Goal: Task Accomplishment & Management: Manage account settings

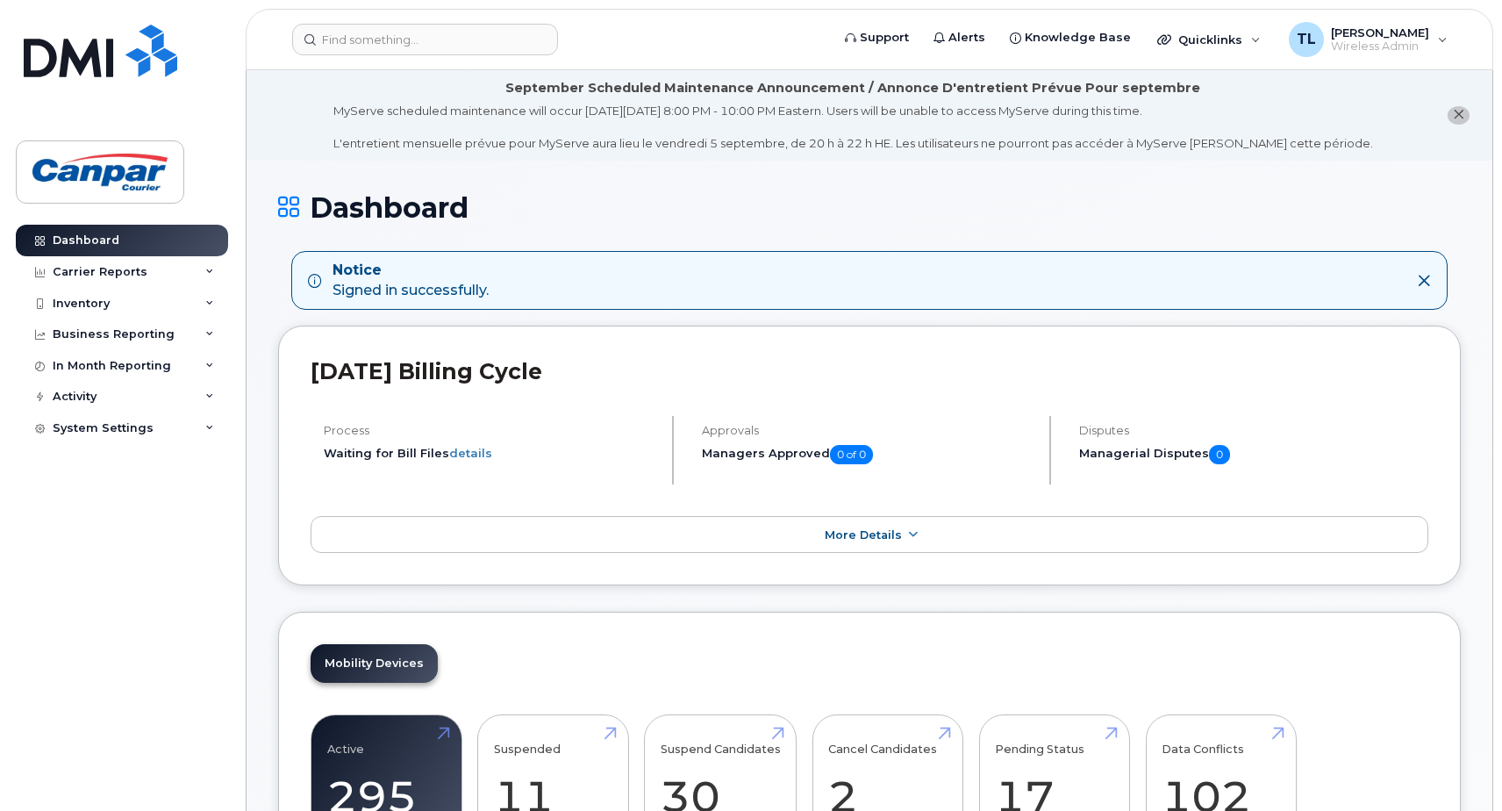
click at [1454, 117] on icon "close notification" at bounding box center [1458, 114] width 11 height 11
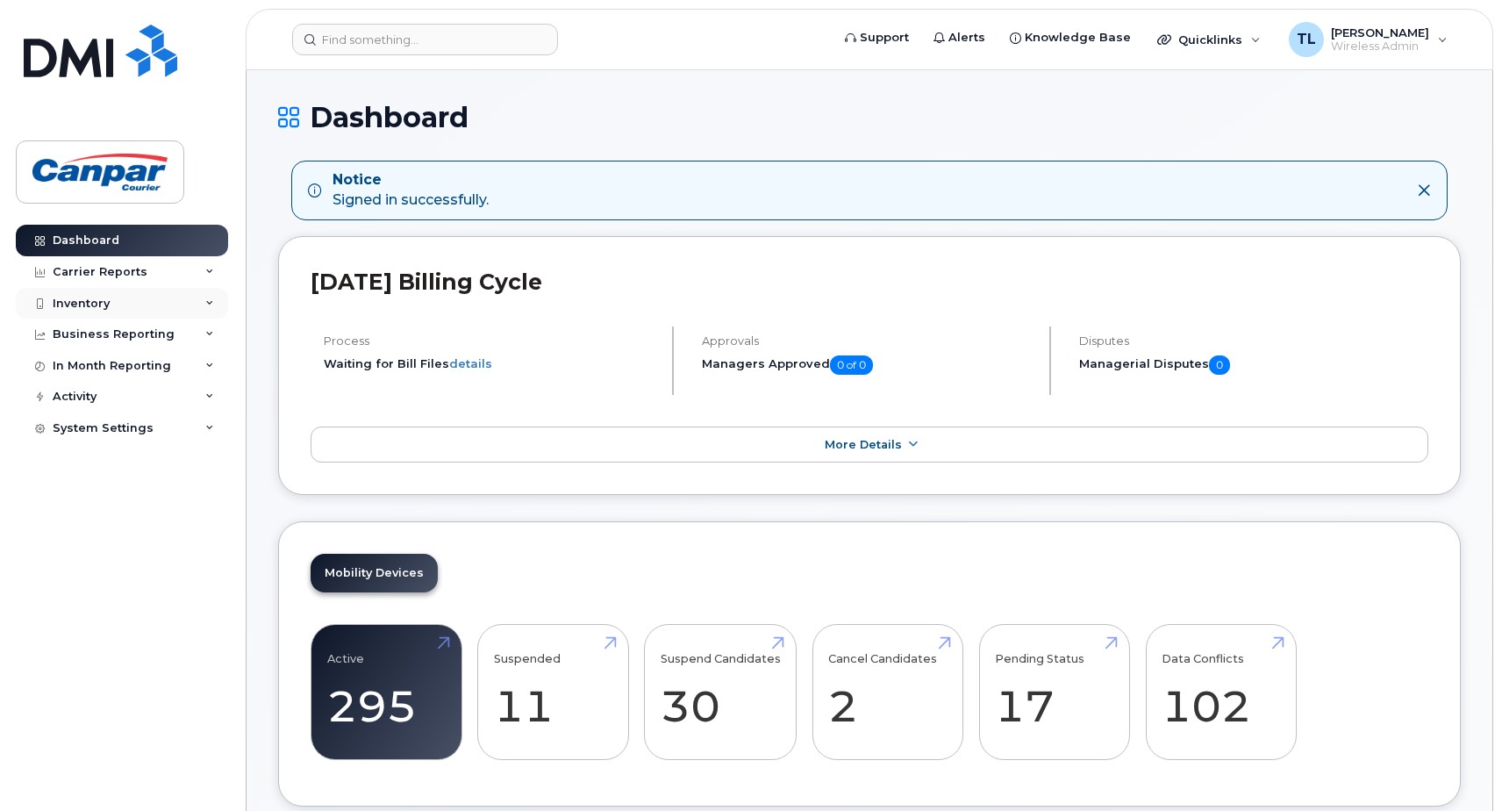
click at [100, 306] on div "Inventory" at bounding box center [81, 304] width 57 height 14
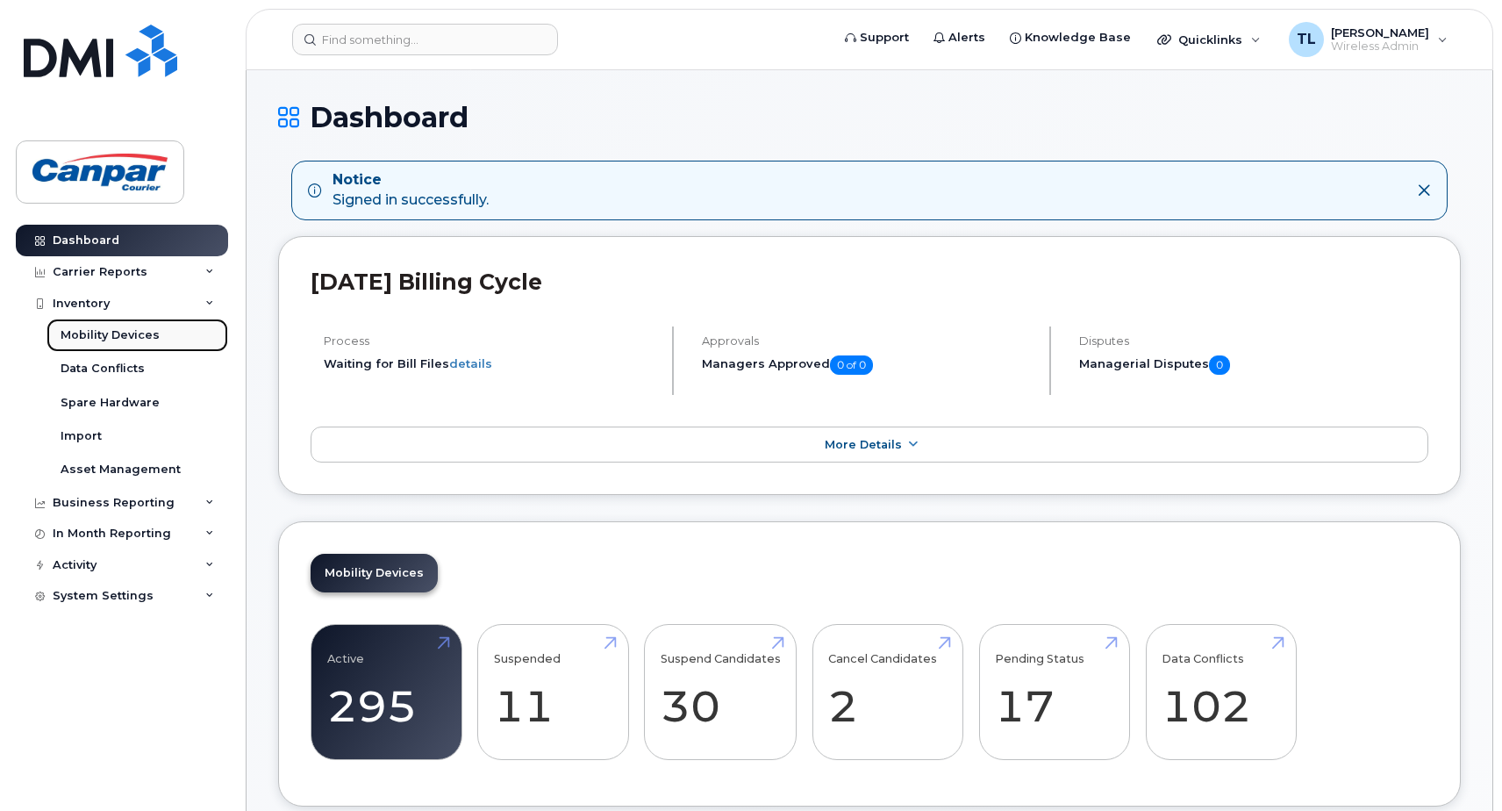
click at [138, 337] on div "Mobility Devices" at bounding box center [110, 335] width 99 height 16
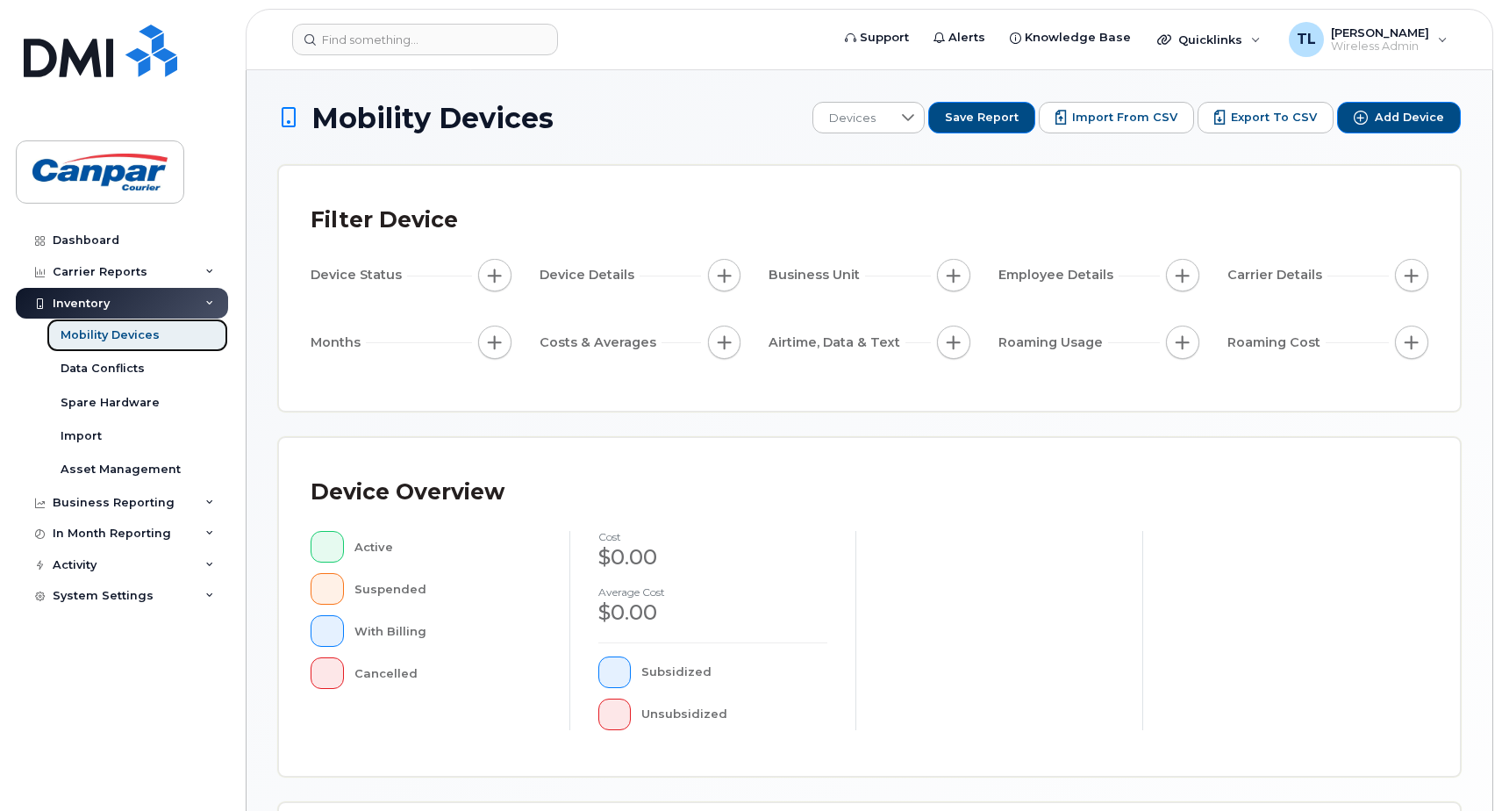
scroll to position [396, 0]
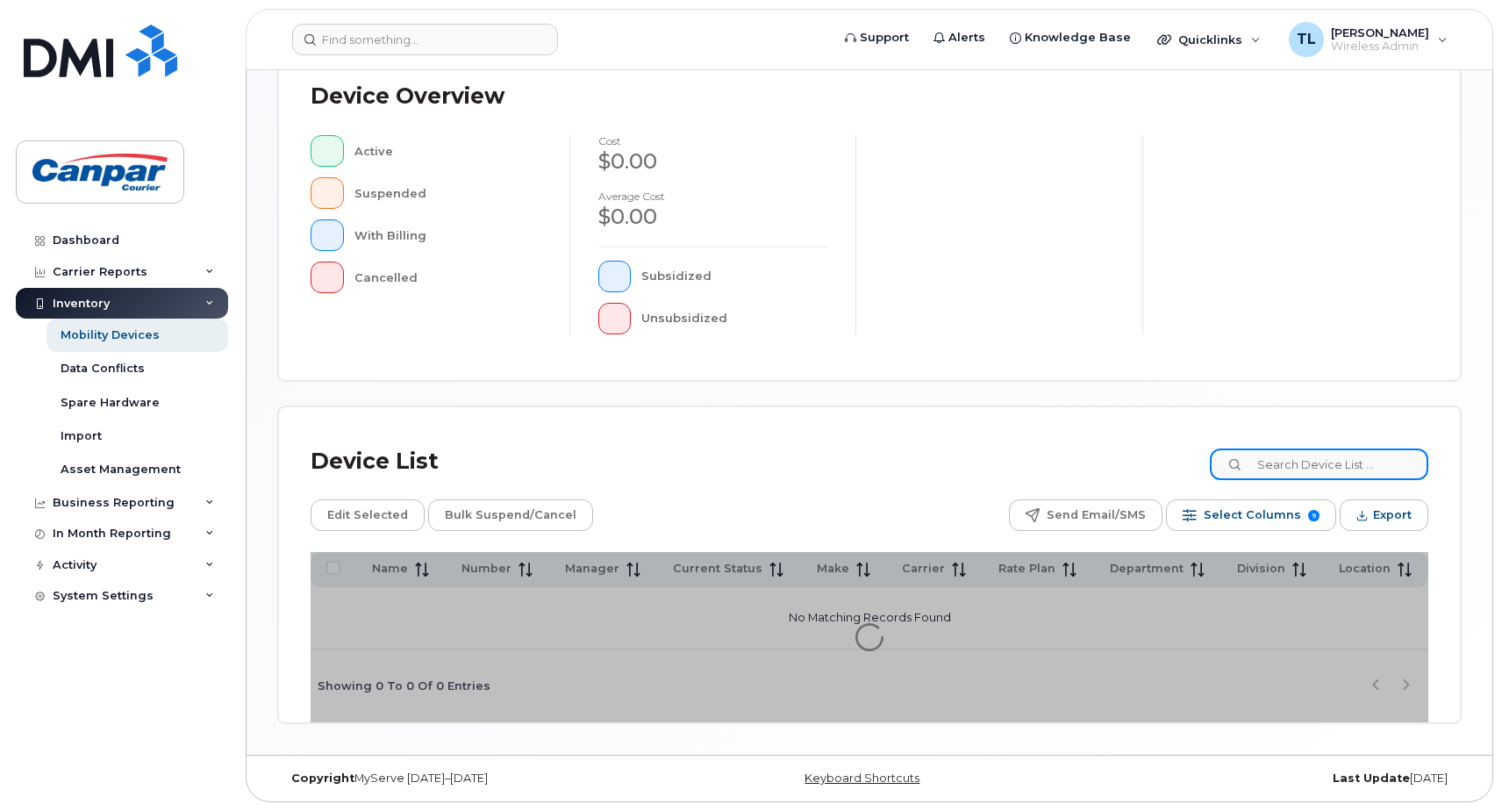
click at [1283, 461] on input at bounding box center [1319, 464] width 219 height 32
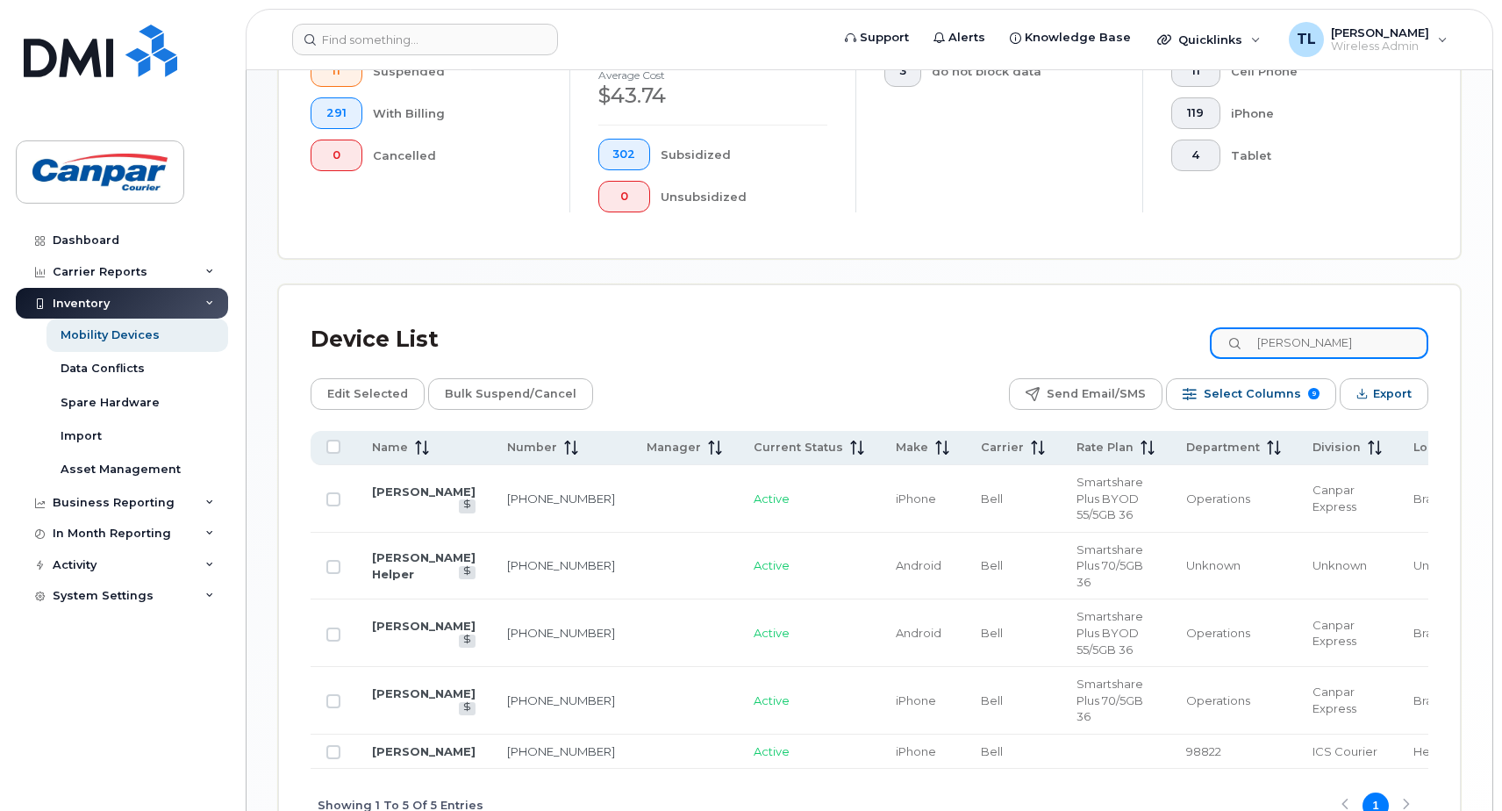
scroll to position [571, 0]
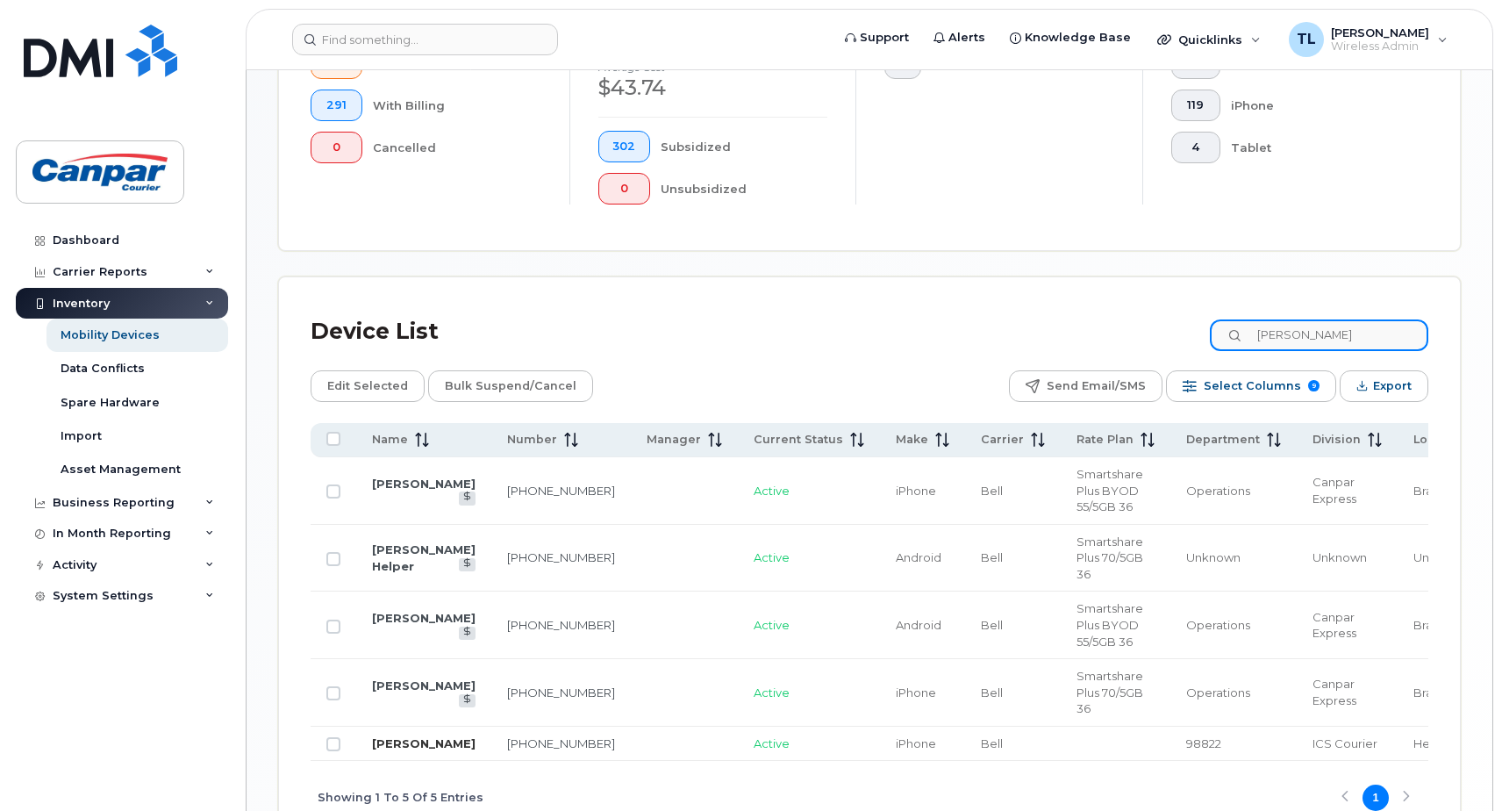
type input "tony"
click at [383, 736] on link "[PERSON_NAME]" at bounding box center [424, 743] width 104 height 14
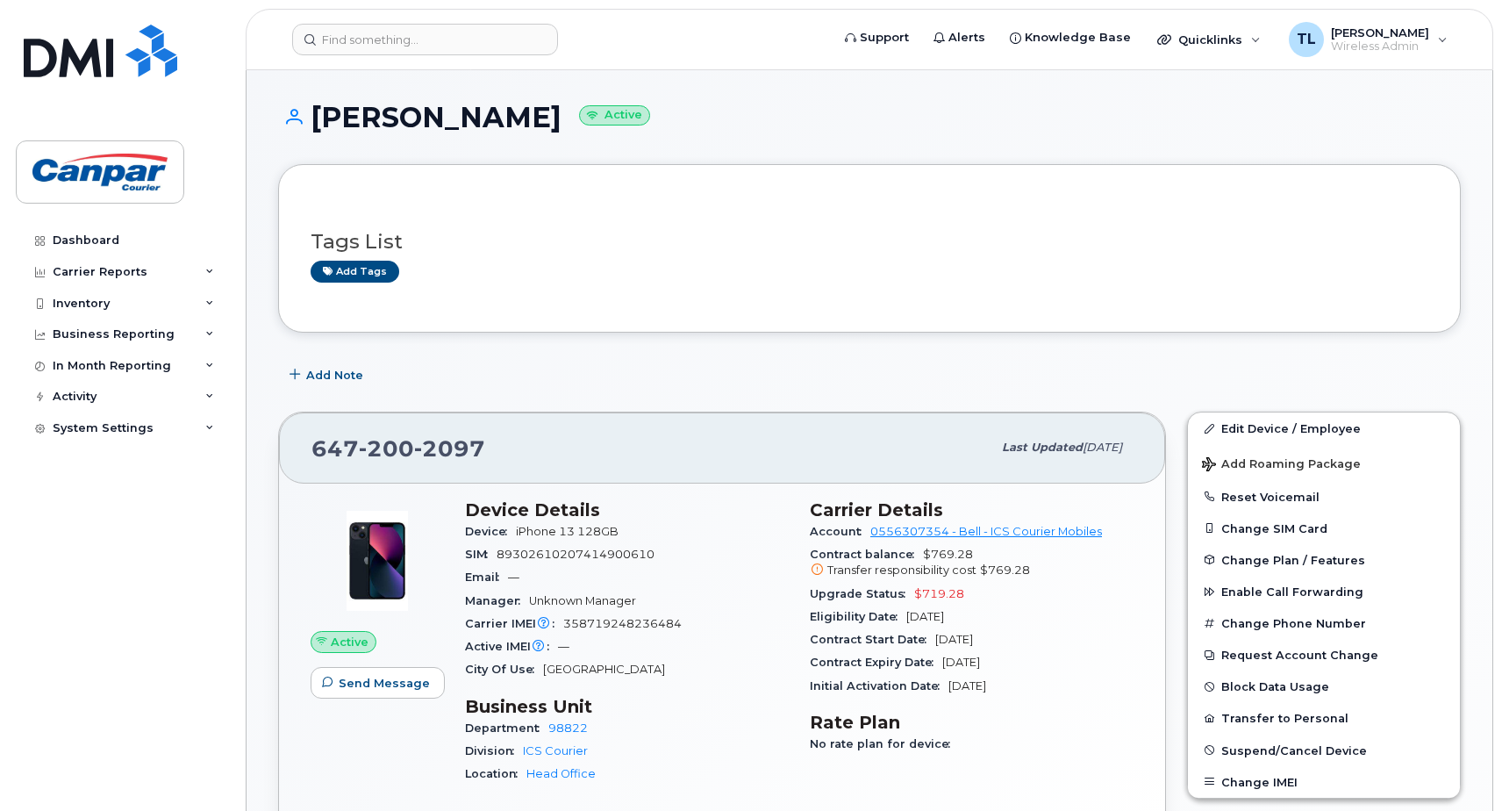
click at [818, 569] on icon at bounding box center [817, 569] width 11 height 11
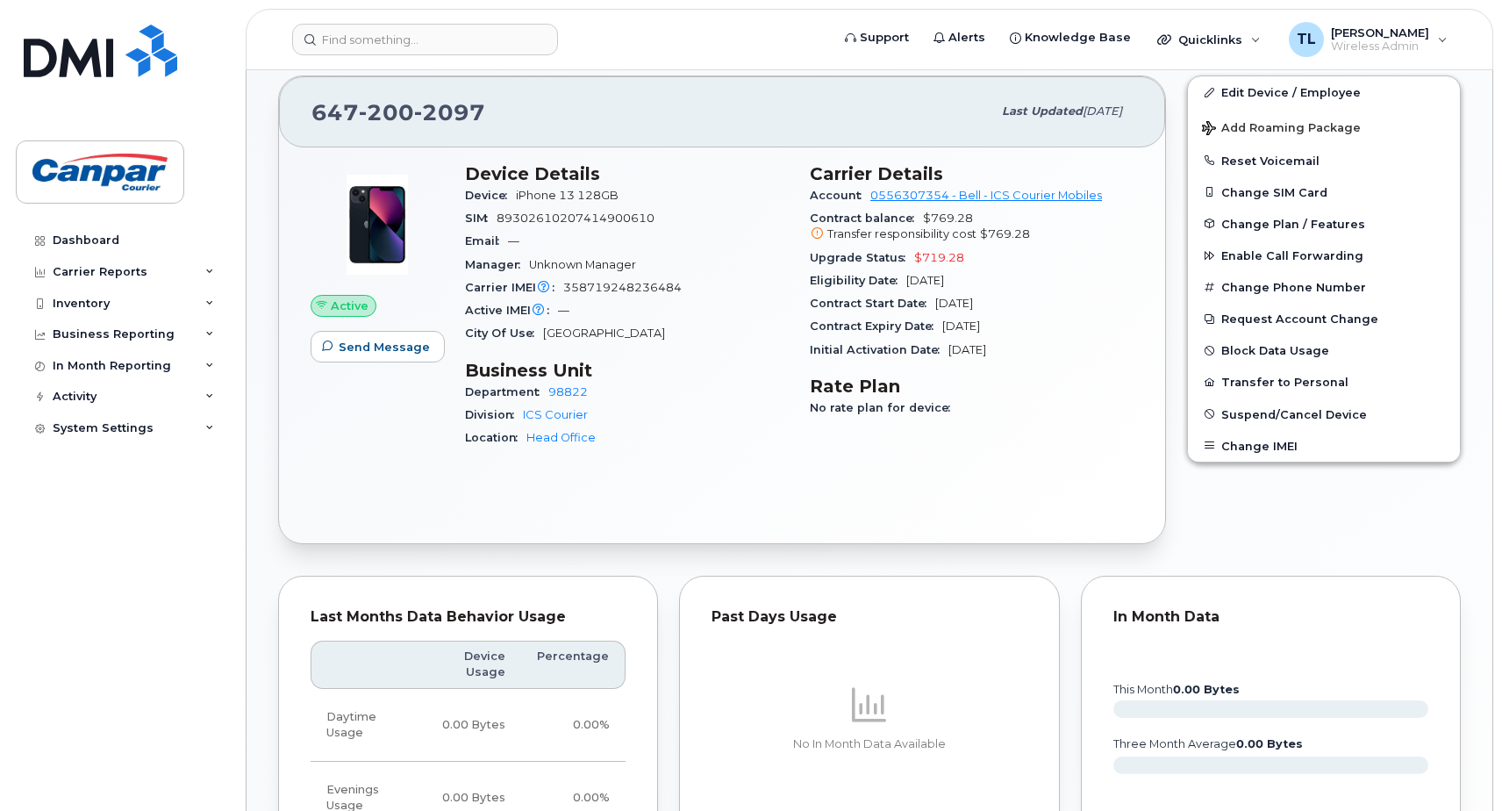
scroll to position [351, 0]
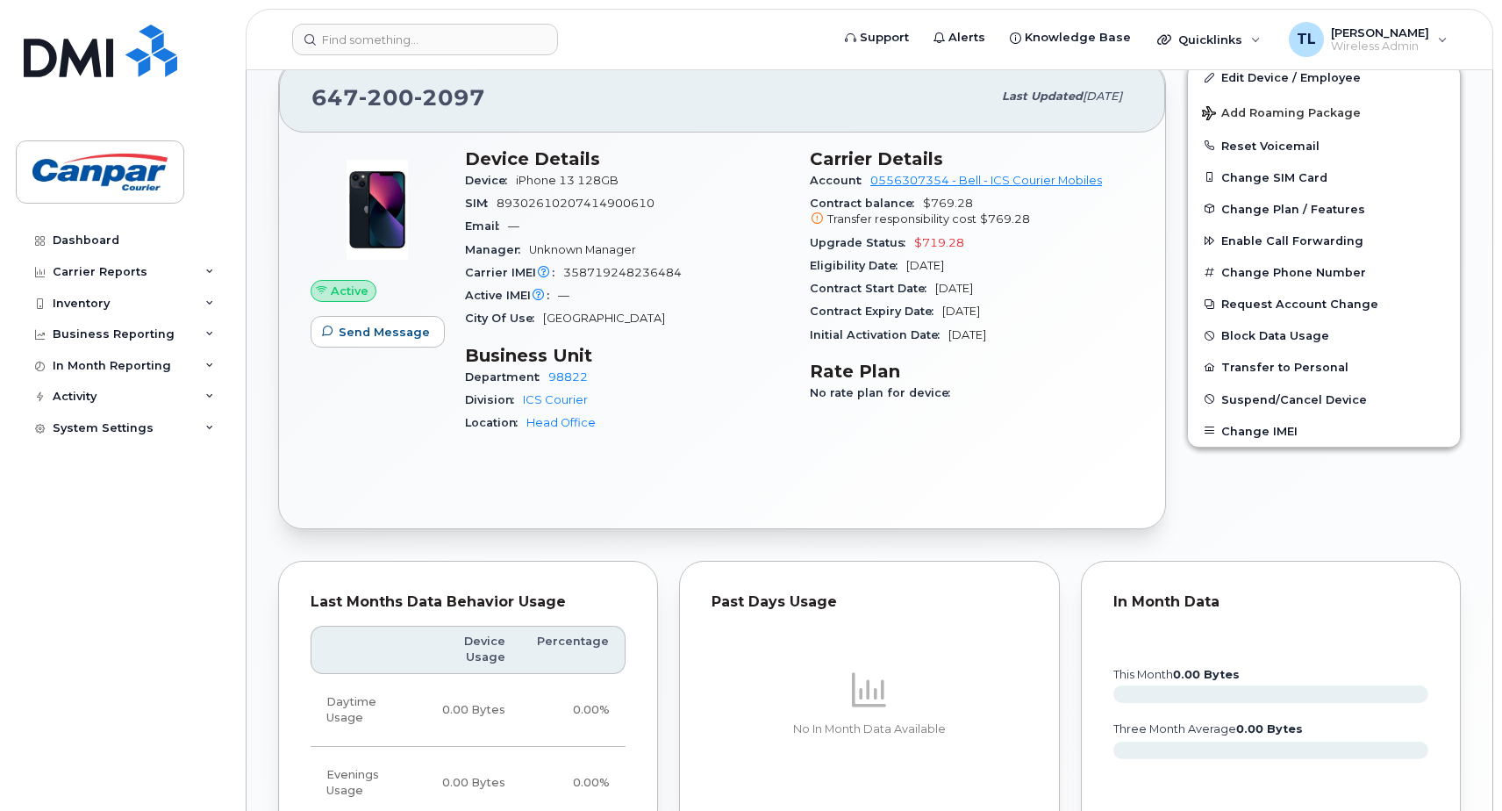
click at [817, 219] on icon at bounding box center [817, 218] width 11 height 11
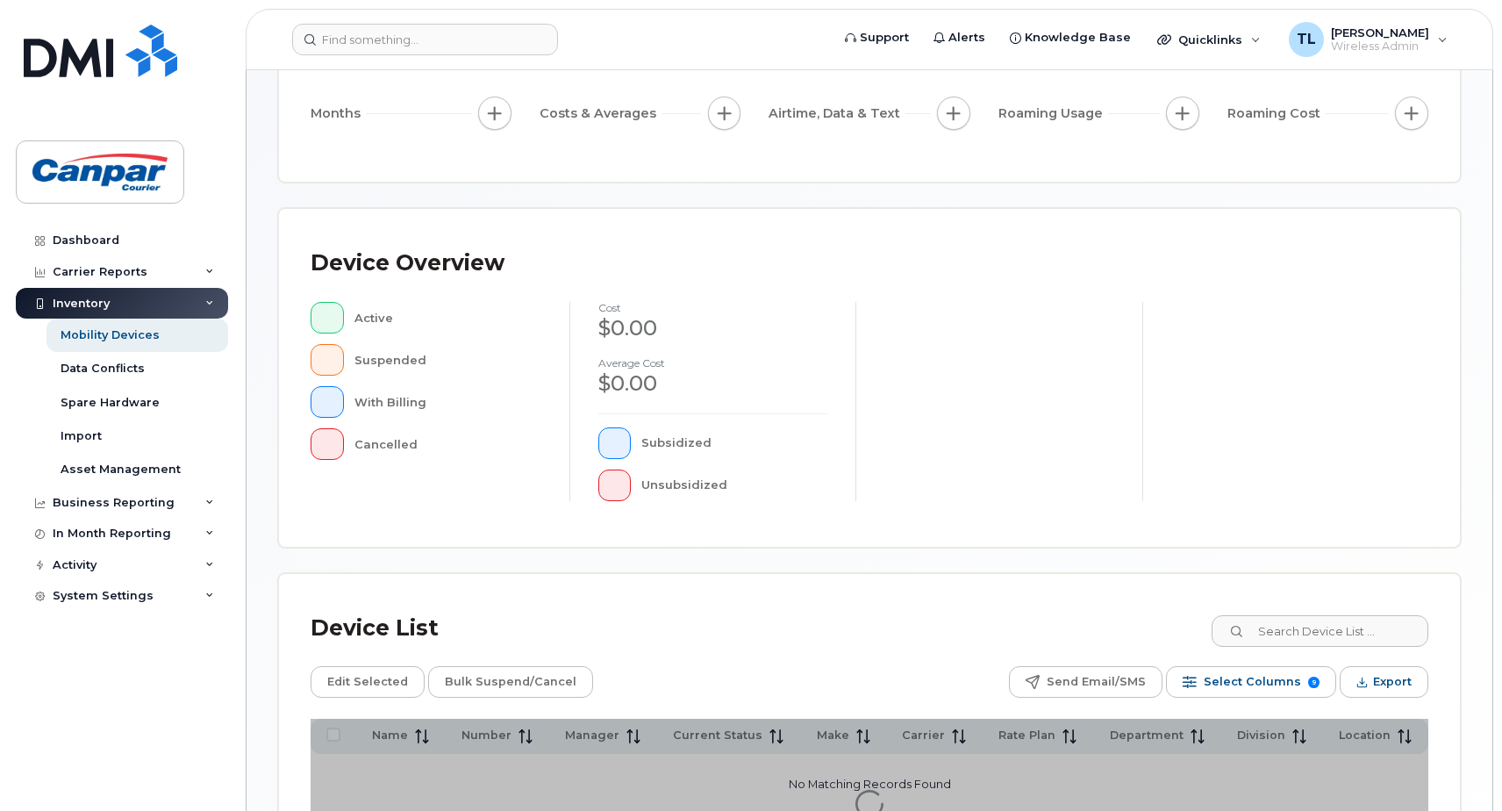
scroll to position [351, 0]
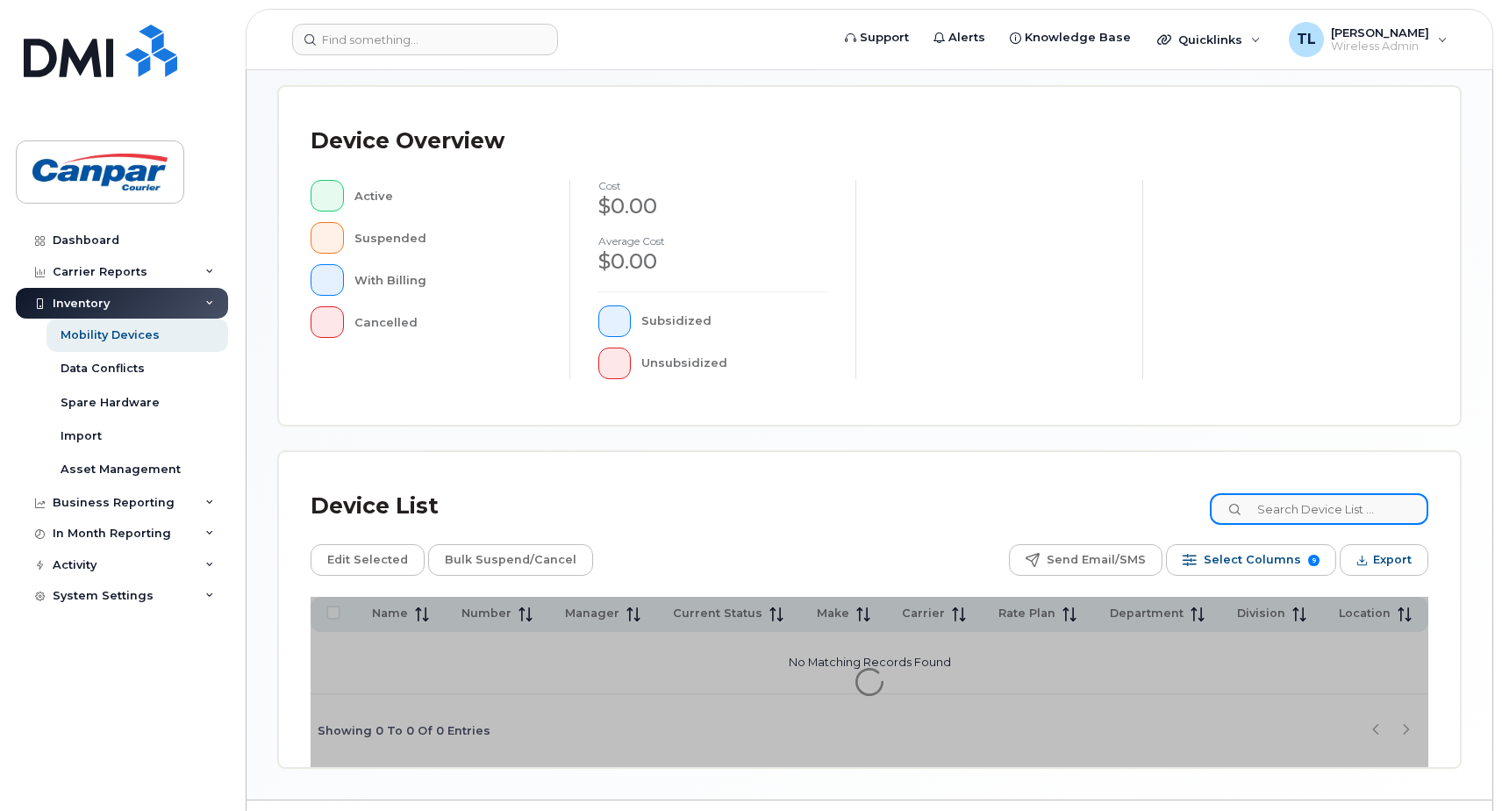
click at [1305, 515] on input at bounding box center [1319, 509] width 219 height 32
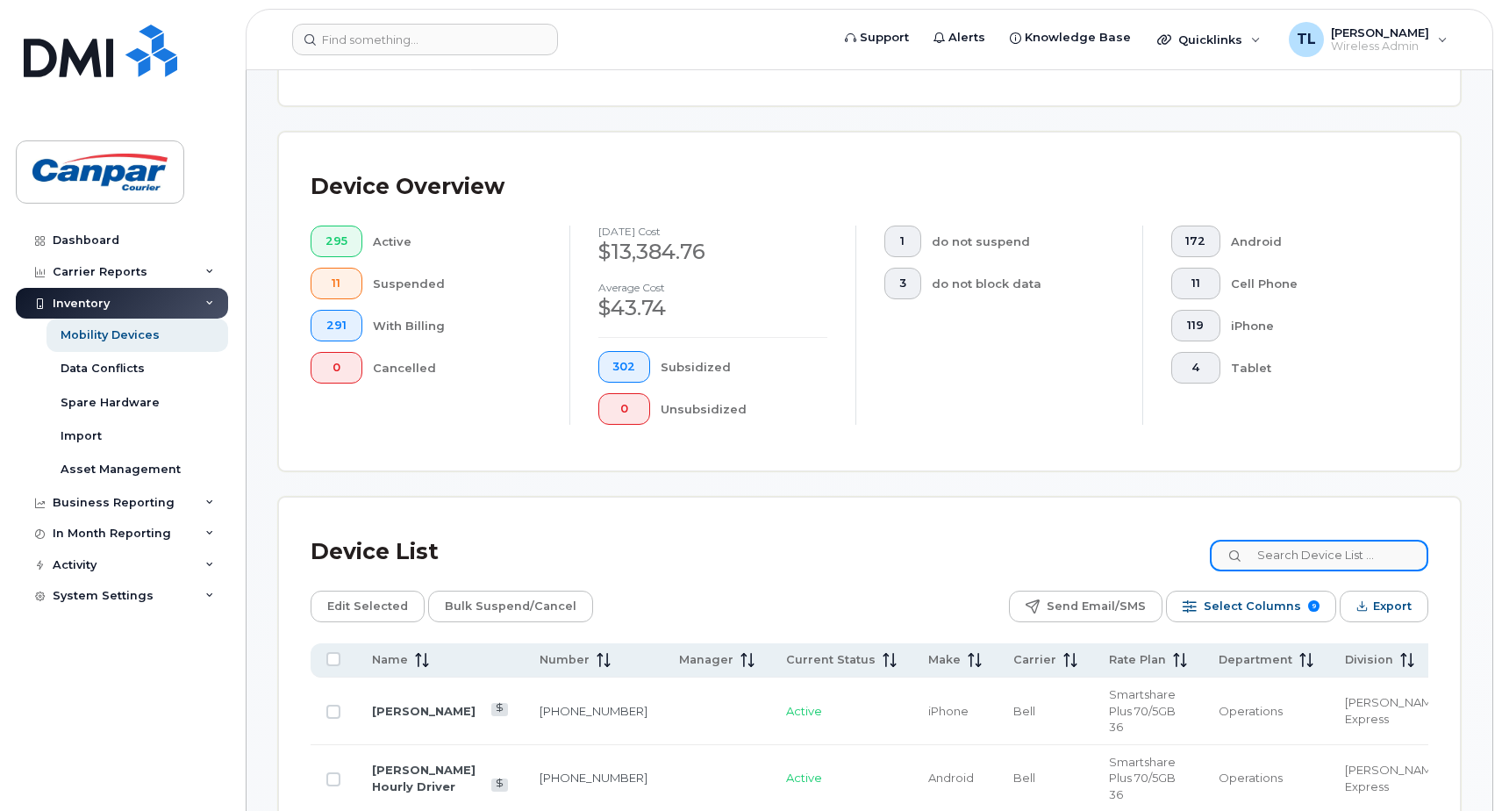
scroll to position [397, 0]
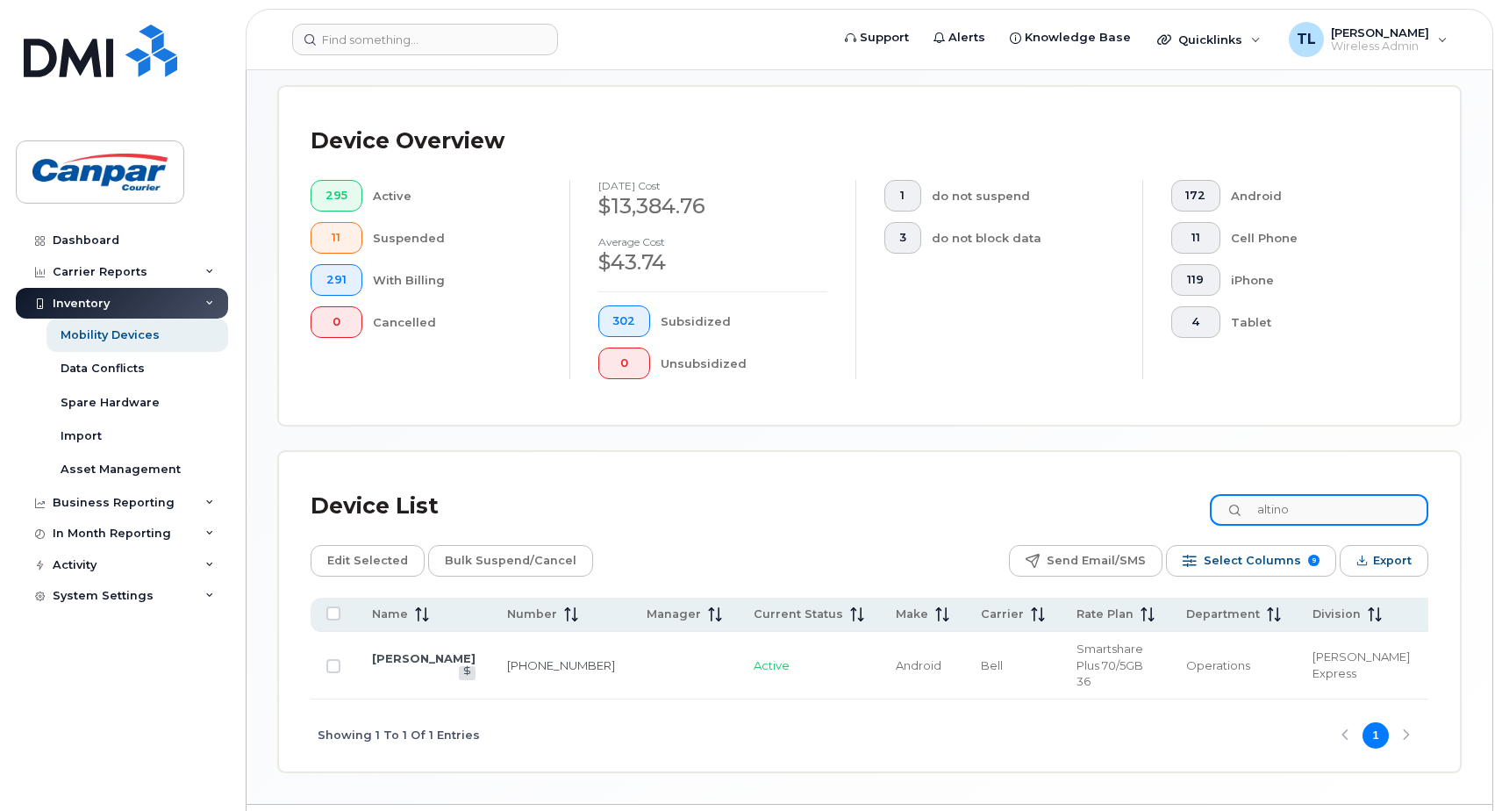
type input "altino"
drag, startPoint x: 371, startPoint y: 648, endPoint x: 518, endPoint y: 674, distance: 148.9
click at [518, 674] on tr "[PERSON_NAME] [PHONE_NUMBER] Active Android Bell Smartshare Plus 70/5GB 36 Oper…" at bounding box center [921, 666] width 1220 height 68
drag, startPoint x: 519, startPoint y: 674, endPoint x: 488, endPoint y: 657, distance: 34.9
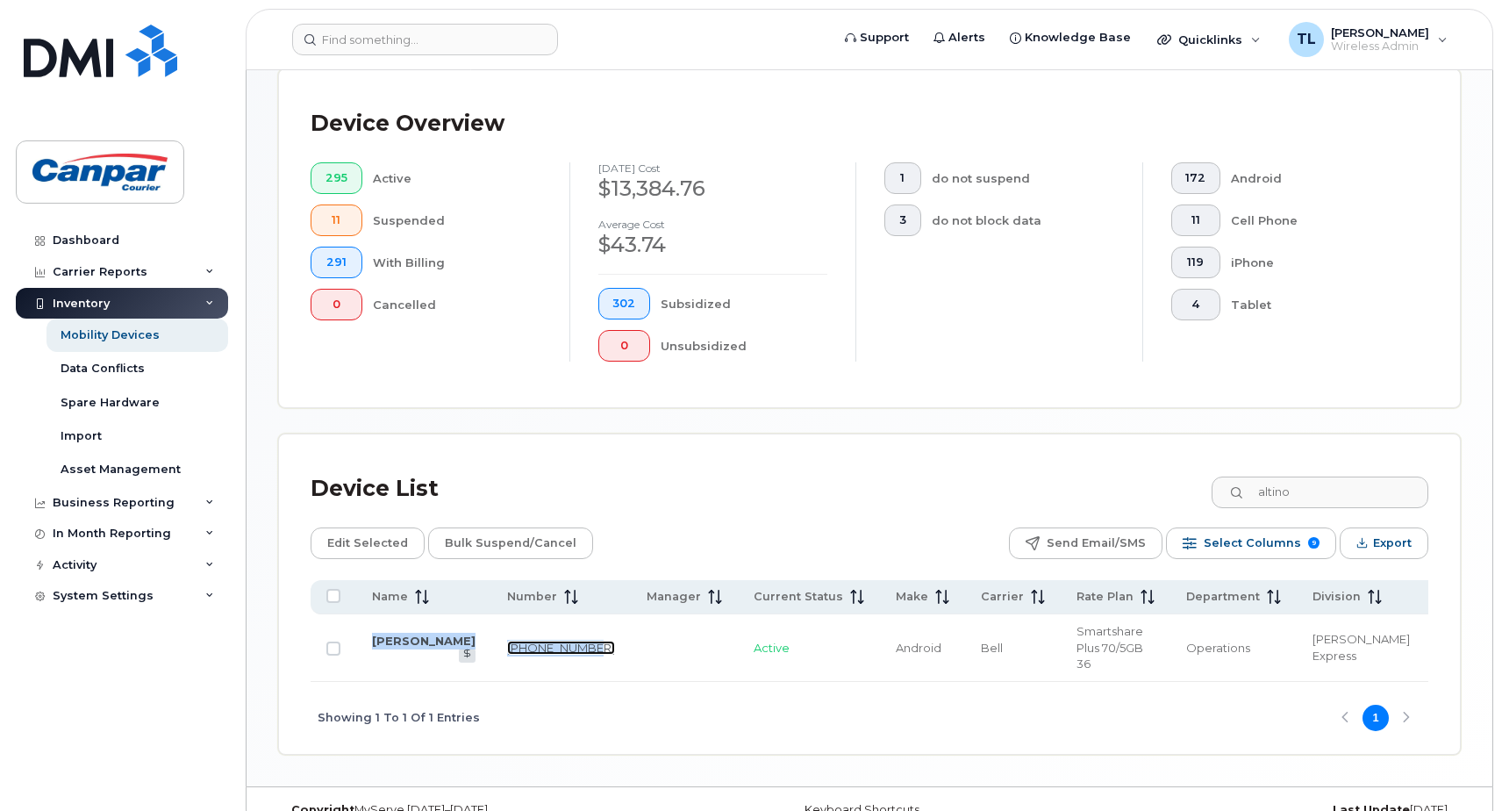
scroll to position [430, 0]
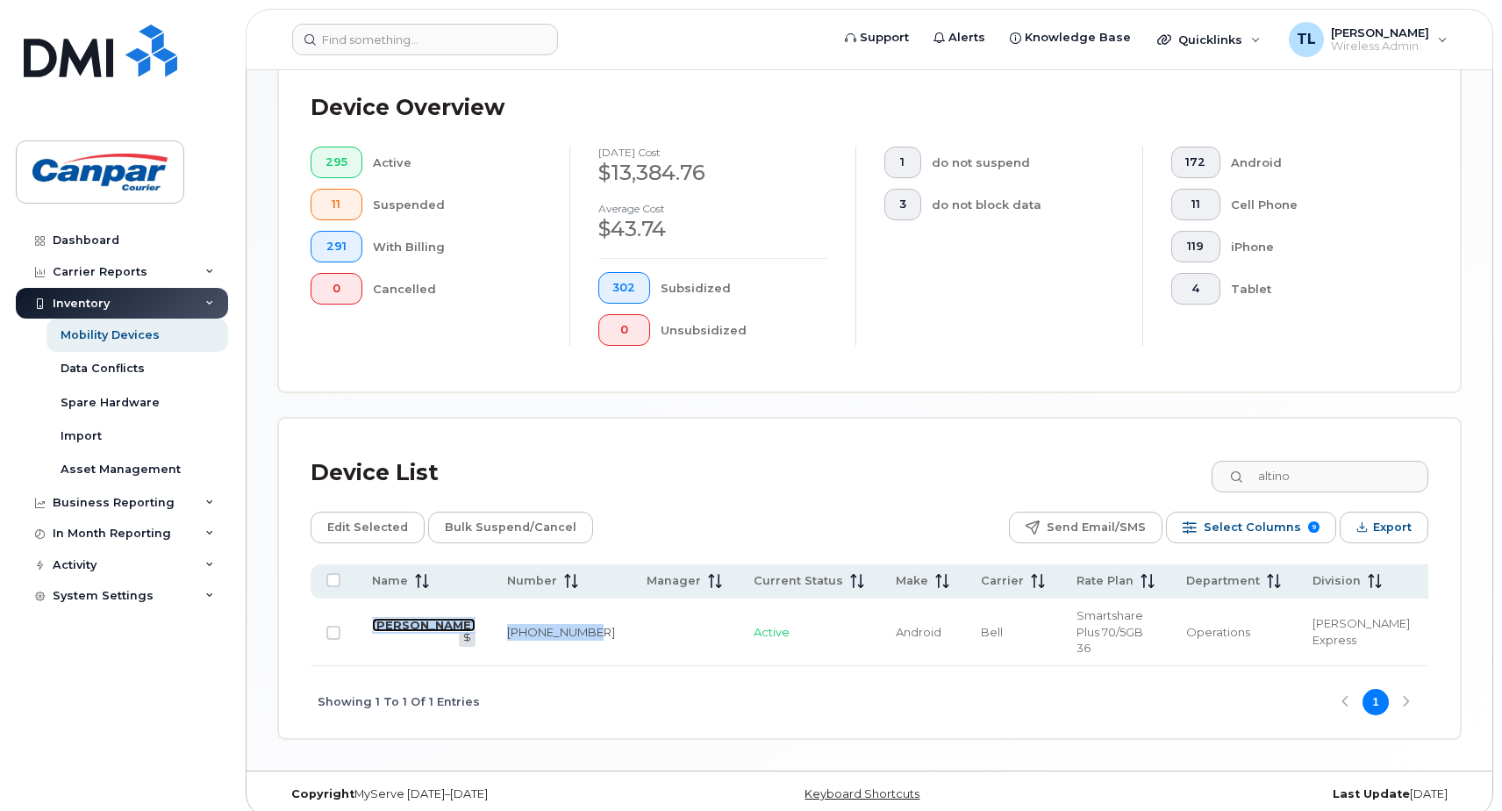
click at [389, 618] on link "[PERSON_NAME]" at bounding box center [424, 625] width 104 height 14
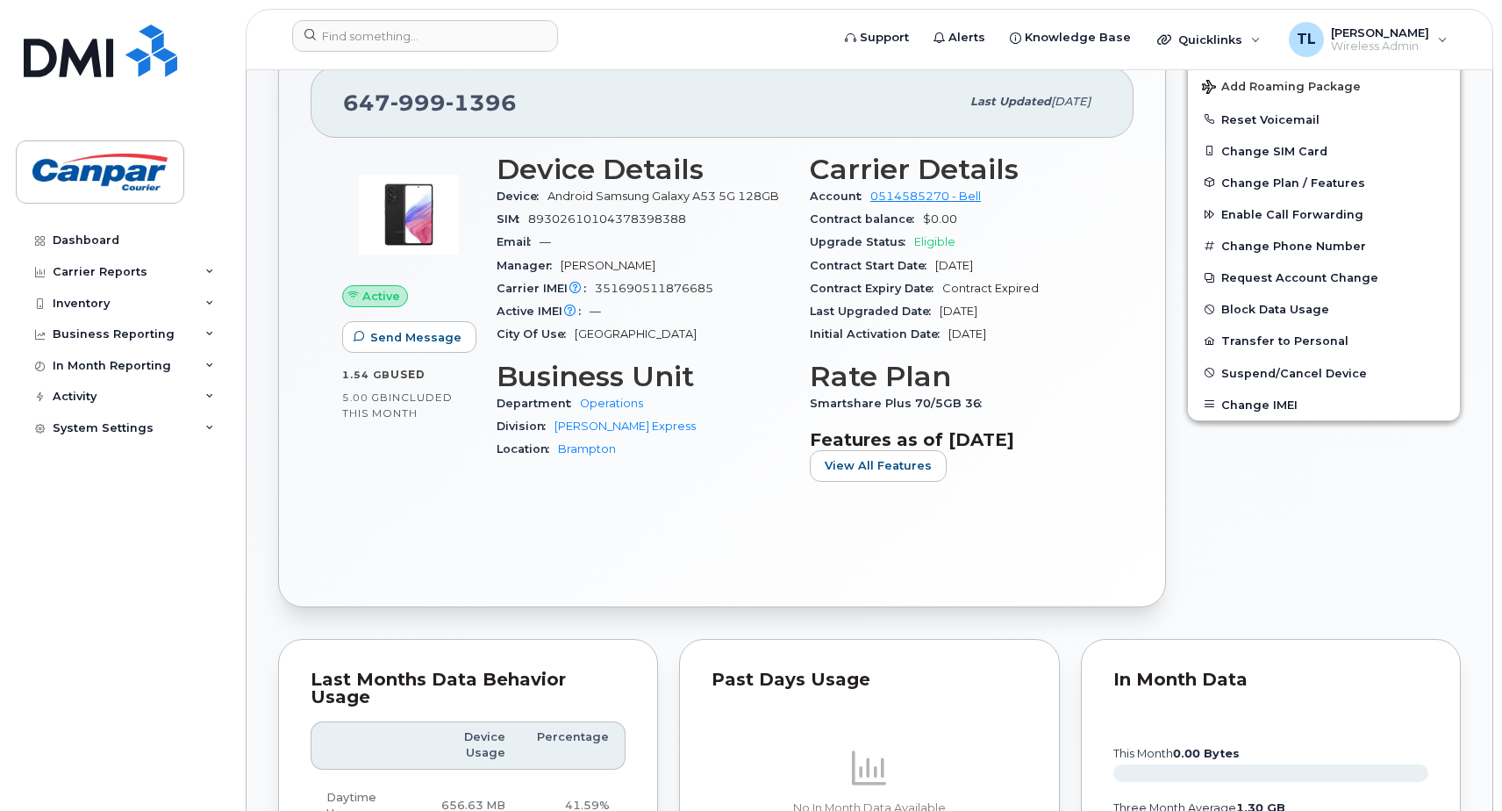
scroll to position [351, 0]
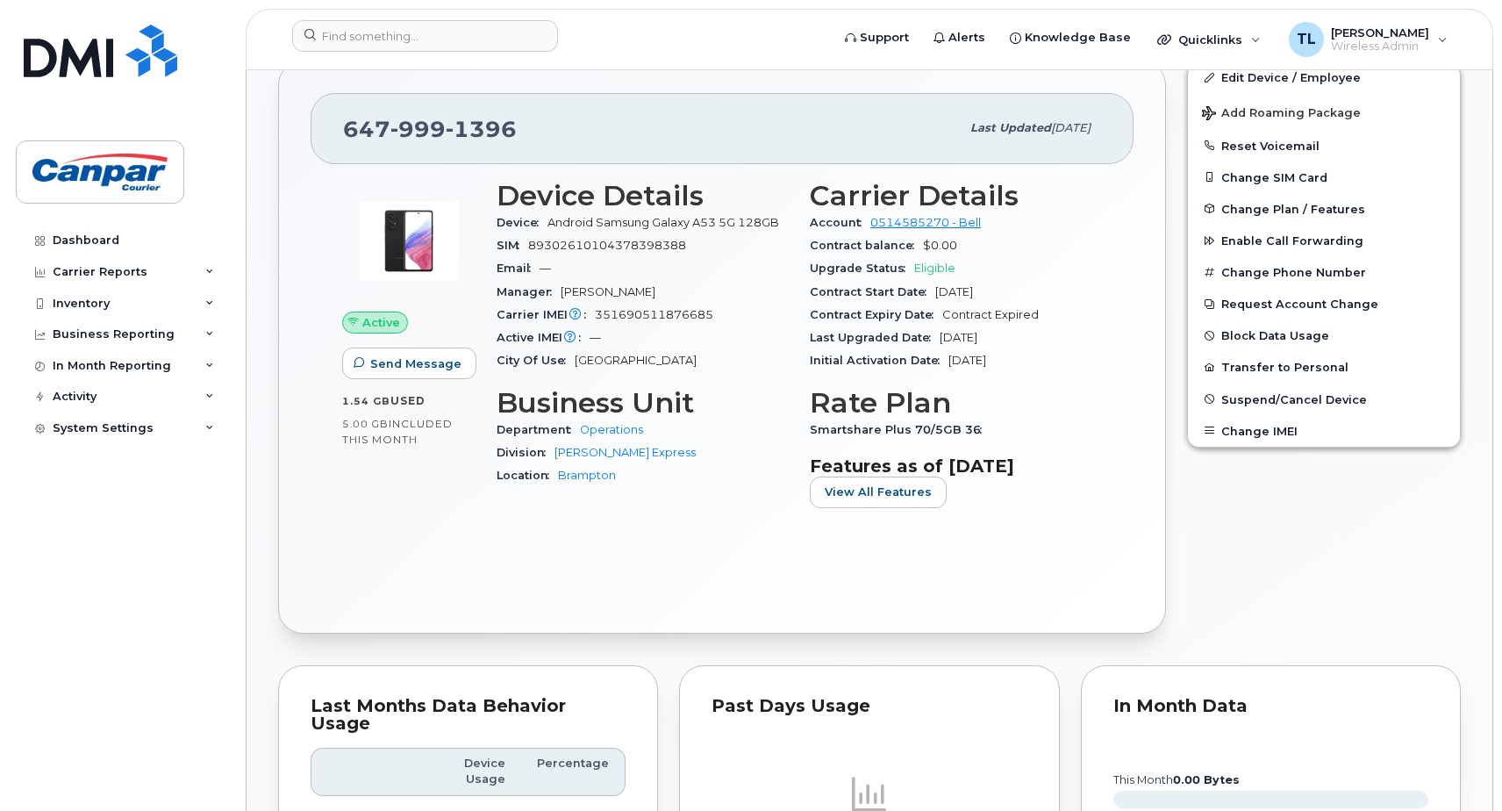
drag, startPoint x: 828, startPoint y: 233, endPoint x: 1044, endPoint y: 372, distance: 256.6
click at [1044, 372] on section "Carrier Details Account 0514585270 - Bell Contract balance $0.00 Upgrade Status…" at bounding box center [956, 276] width 292 height 193
